Goal: Navigation & Orientation: Find specific page/section

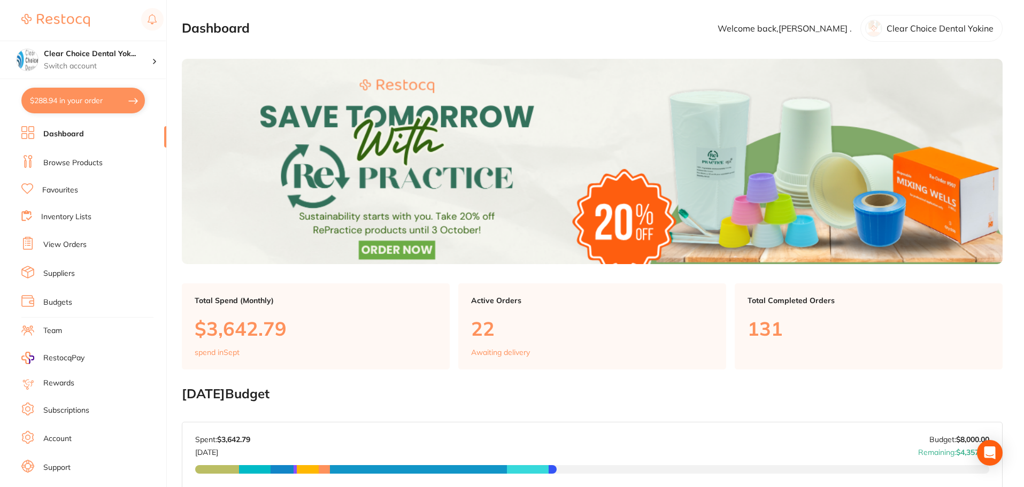
click at [69, 244] on link "View Orders" at bounding box center [64, 245] width 43 height 11
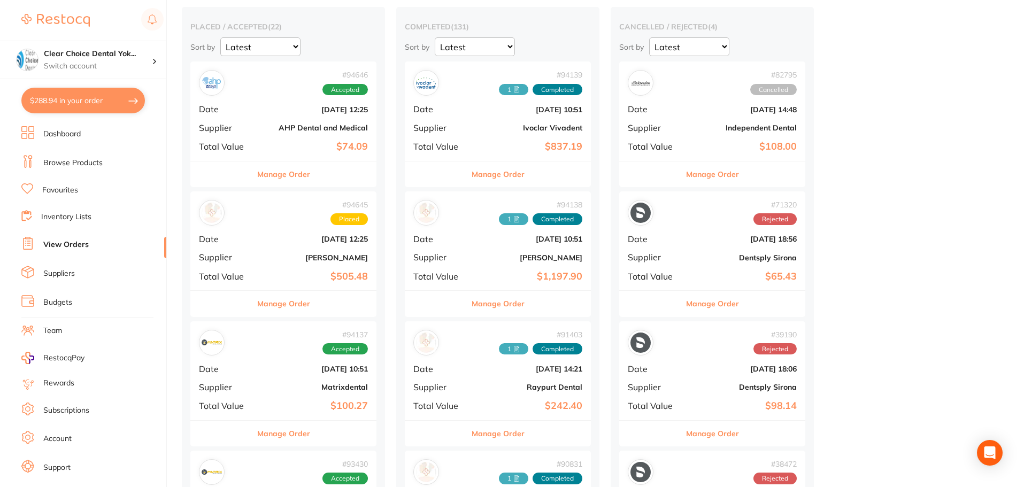
scroll to position [107, 0]
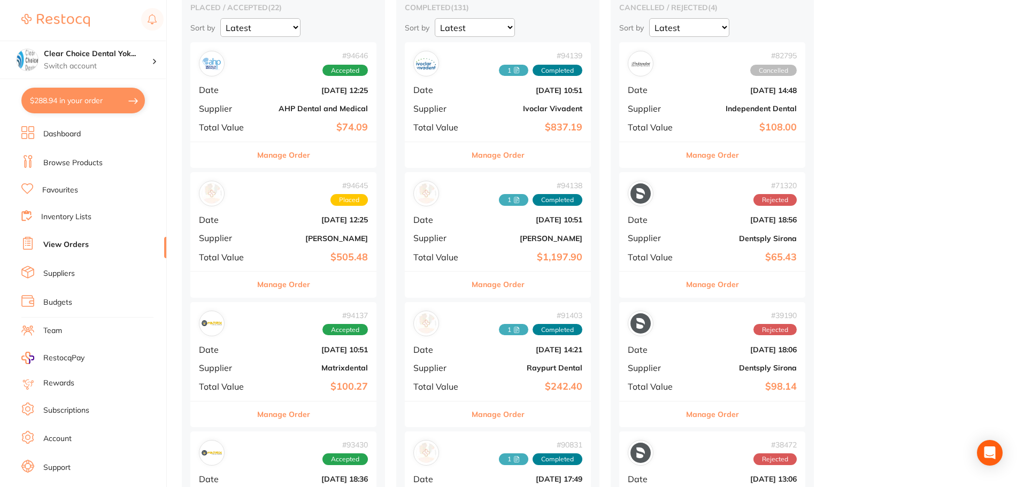
click at [248, 217] on span "Date" at bounding box center [225, 220] width 53 height 10
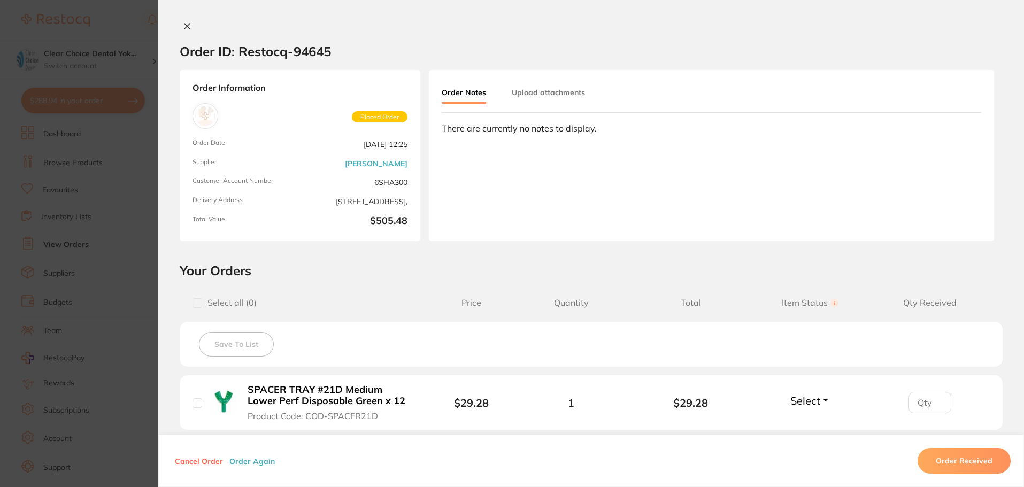
click at [192, 32] on button at bounding box center [187, 26] width 15 height 11
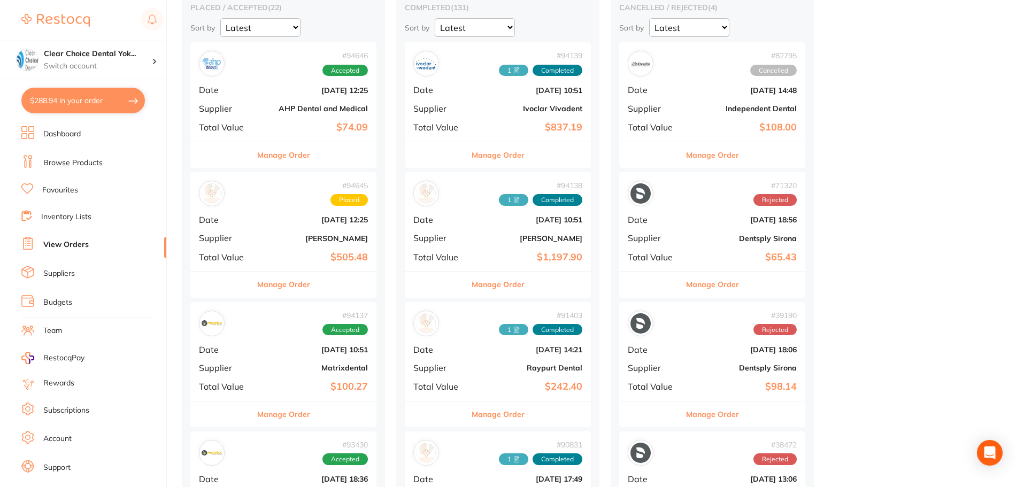
click at [475, 241] on div "# 94138 1 Completed Date [DATE] 10:51 Supplier [PERSON_NAME] Total Value $1,197…" at bounding box center [498, 221] width 186 height 99
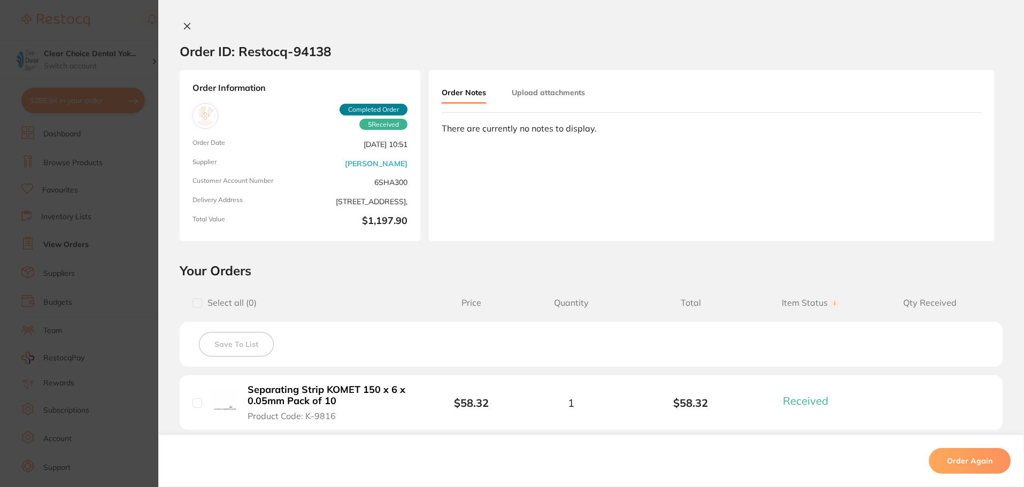
click at [186, 30] on icon at bounding box center [187, 26] width 9 height 9
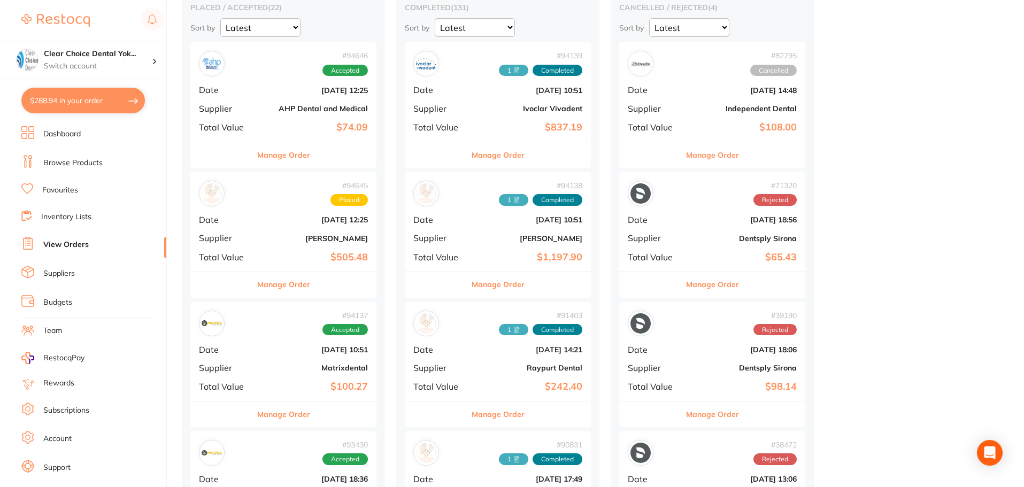
click at [280, 215] on div "# 94645 Placed Date [DATE] 12:25 Supplier [PERSON_NAME] Total Value $505.48" at bounding box center [283, 221] width 186 height 99
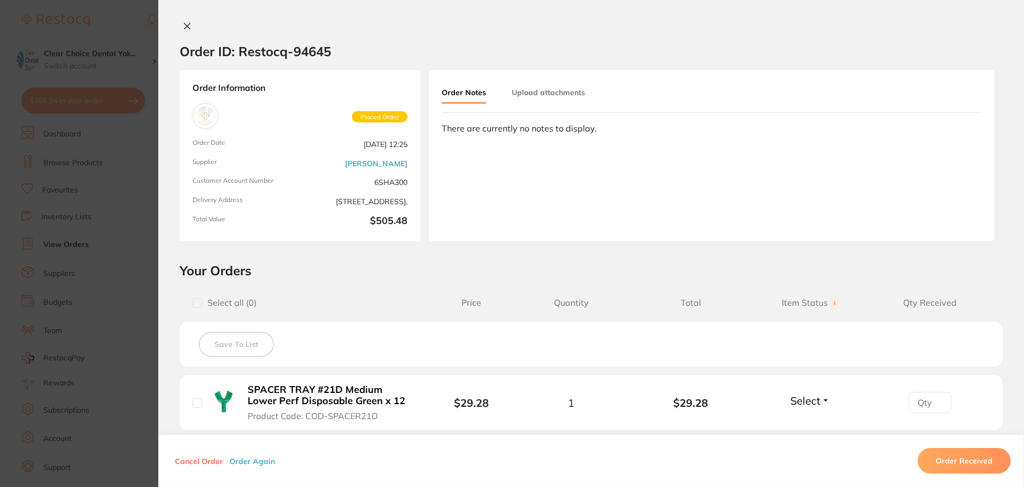
click at [183, 24] on icon at bounding box center [187, 26] width 9 height 9
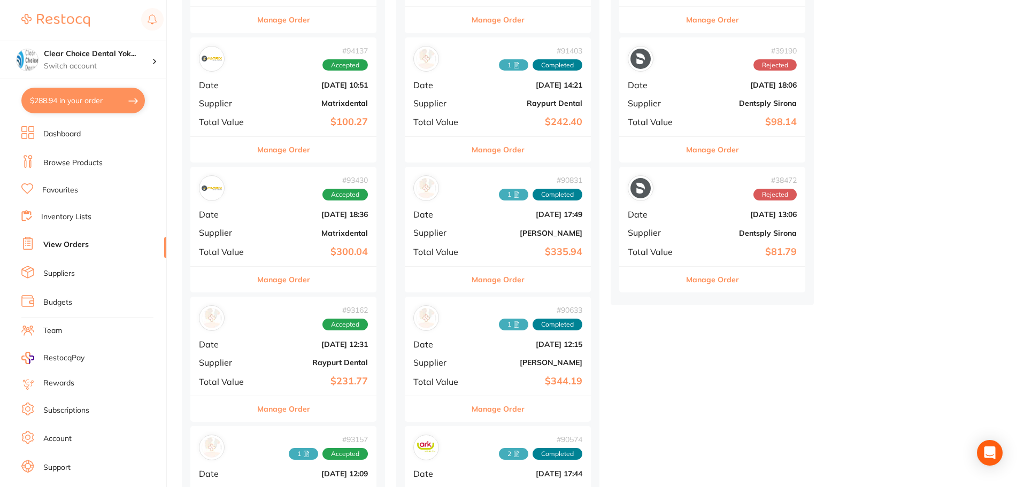
scroll to position [374, 0]
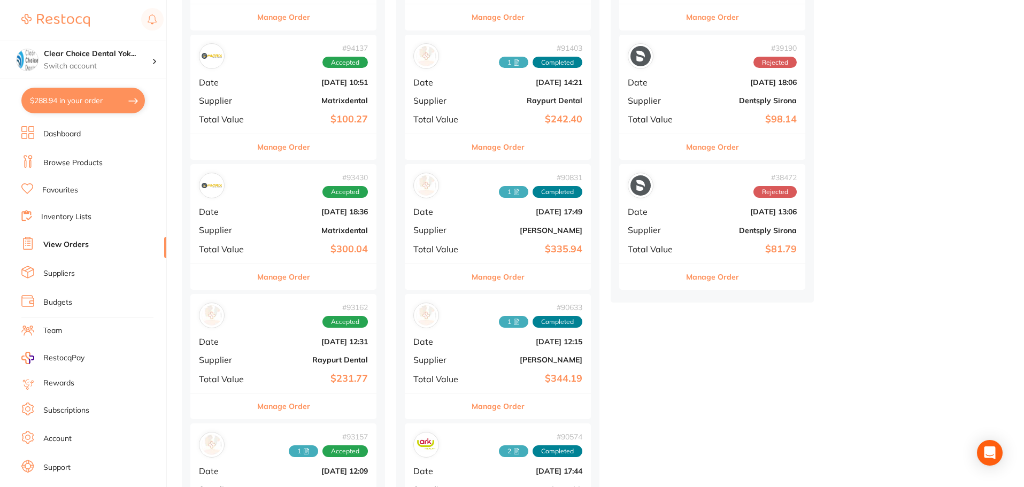
click at [467, 202] on div "# 90831 1 Completed Date [DATE] 17:49 Supplier [PERSON_NAME] Total Value $335.94" at bounding box center [498, 213] width 186 height 99
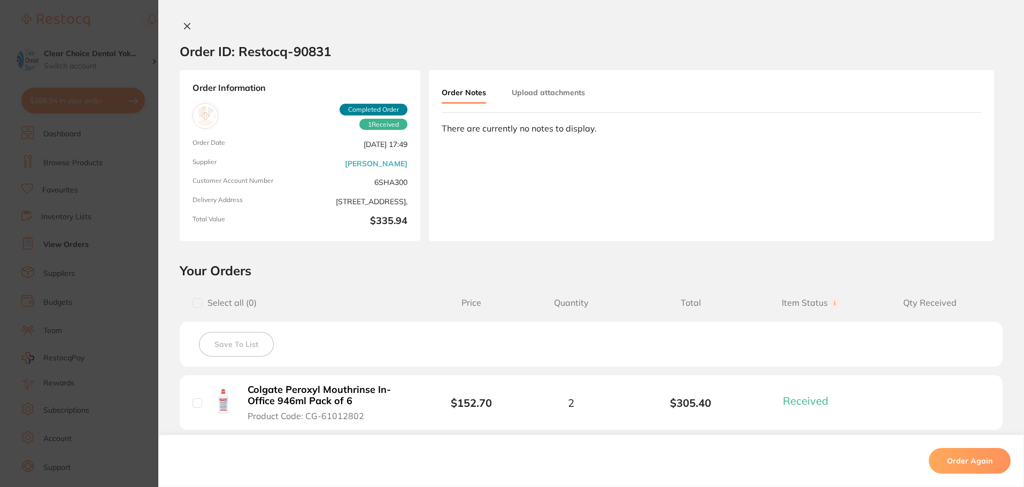
scroll to position [321, 0]
click at [183, 27] on icon at bounding box center [187, 26] width 9 height 9
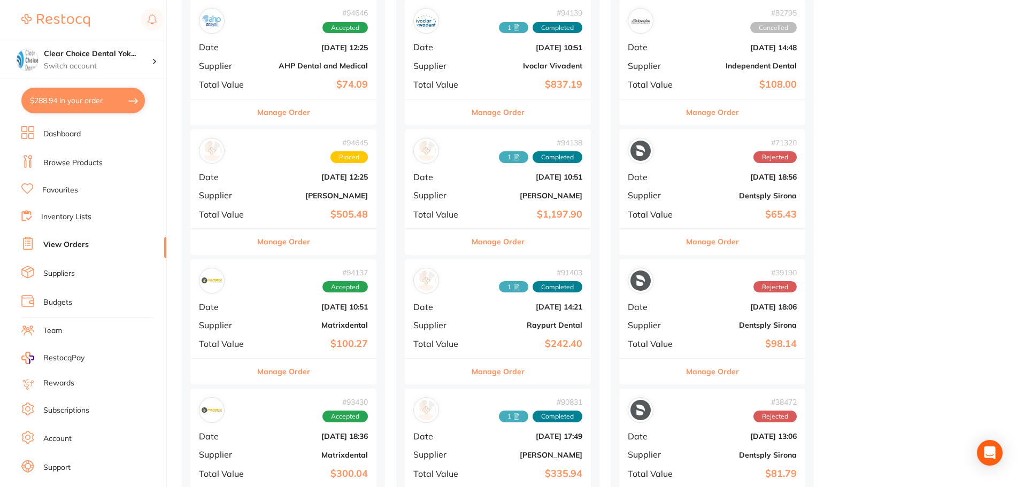
scroll to position [160, 0]
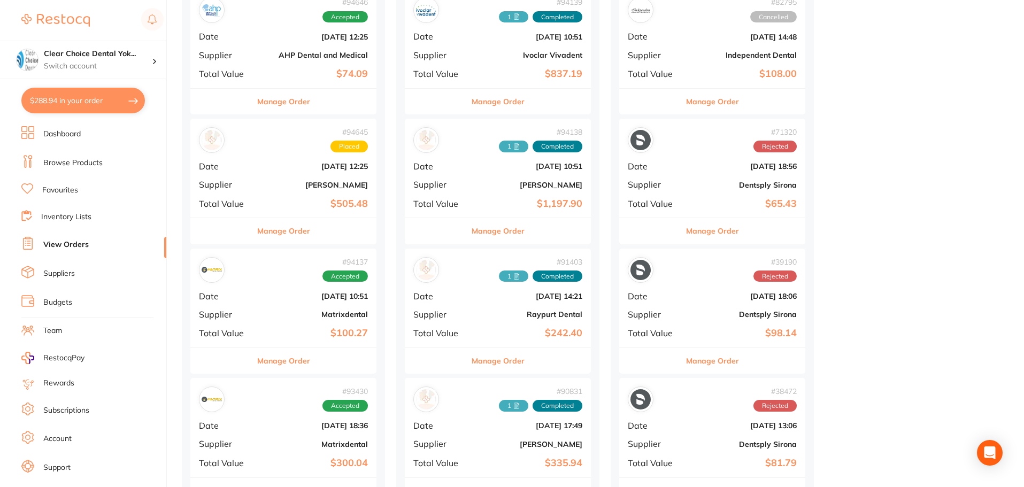
click at [257, 192] on div "# 94645 Placed Date [DATE] 12:25 Supplier [PERSON_NAME] Total Value $505.48" at bounding box center [283, 168] width 186 height 99
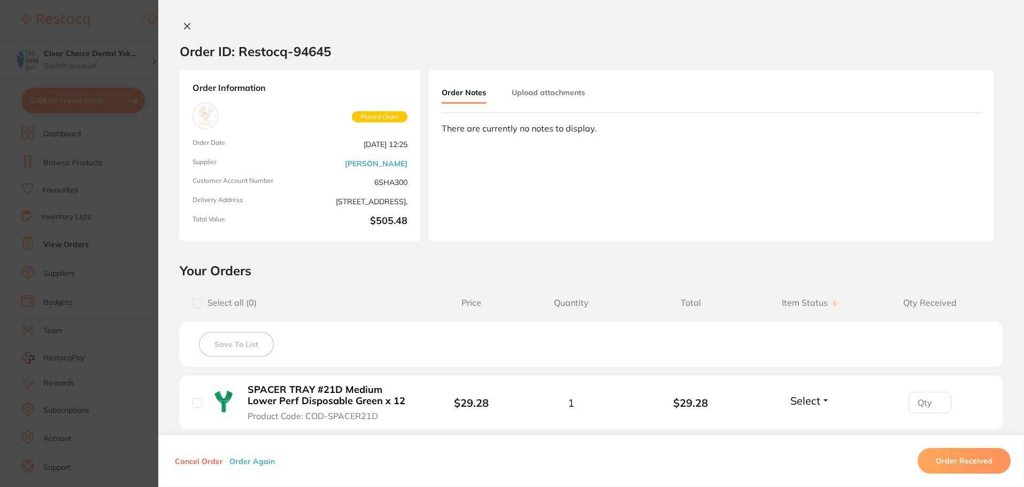
click at [187, 28] on icon at bounding box center [188, 27] width 6 height 6
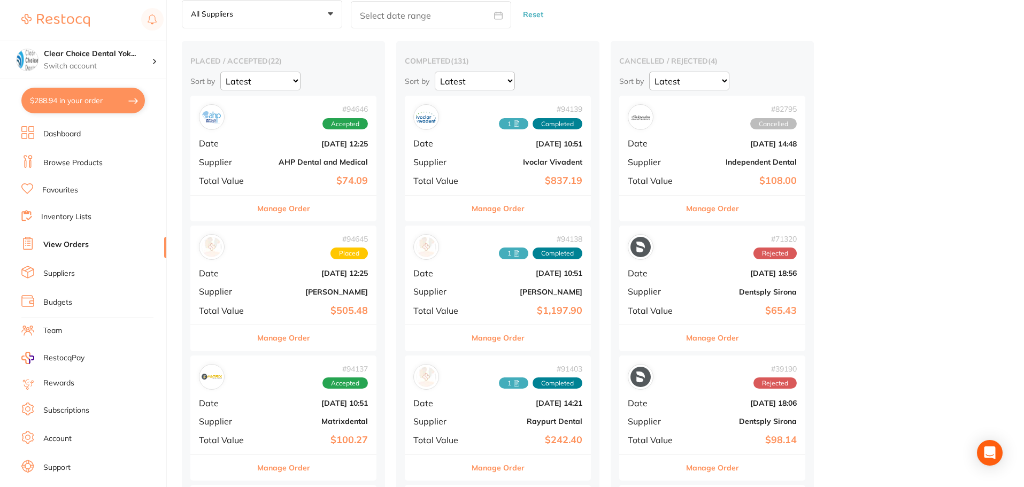
click at [67, 189] on link "Favourites" at bounding box center [60, 190] width 36 height 11
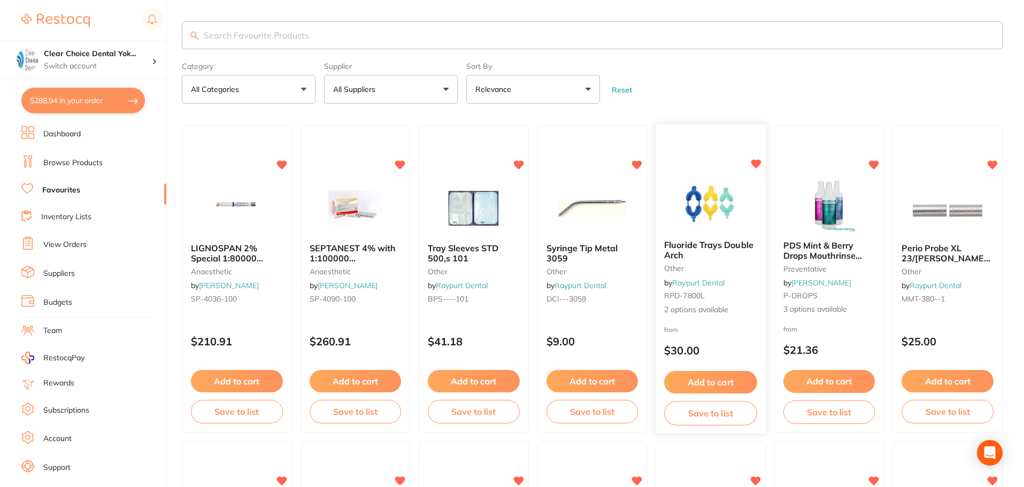
click at [688, 248] on span "Fluoride Trays Double Arch" at bounding box center [708, 250] width 89 height 21
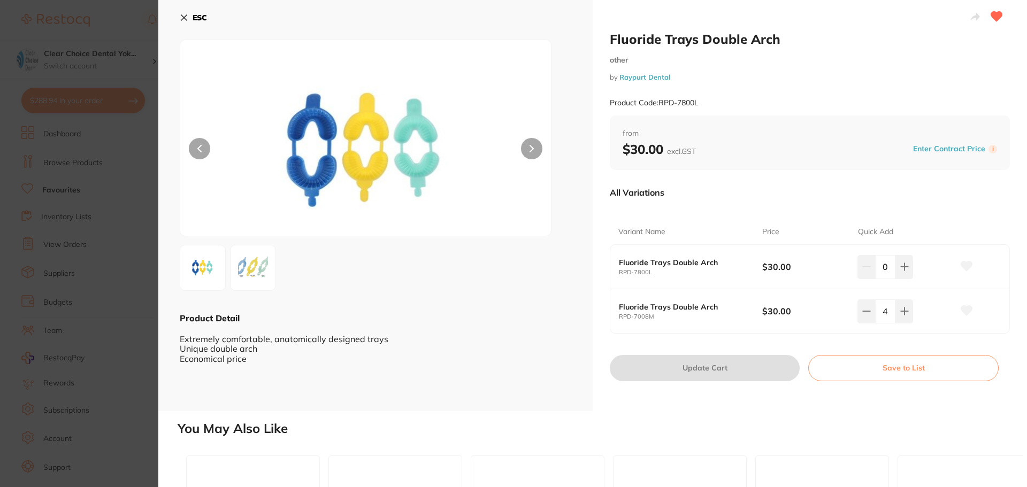
click at [183, 16] on icon at bounding box center [184, 18] width 6 height 6
